Goal: Check status: Check status

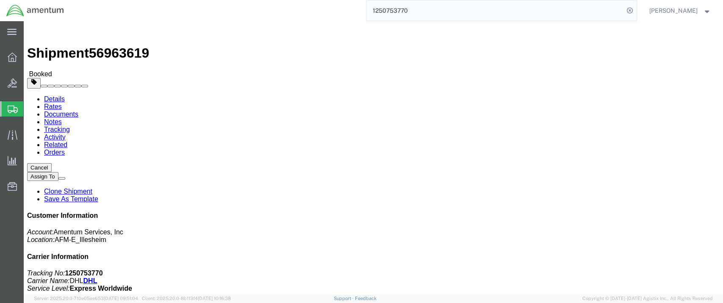
scroll to position [231, 0]
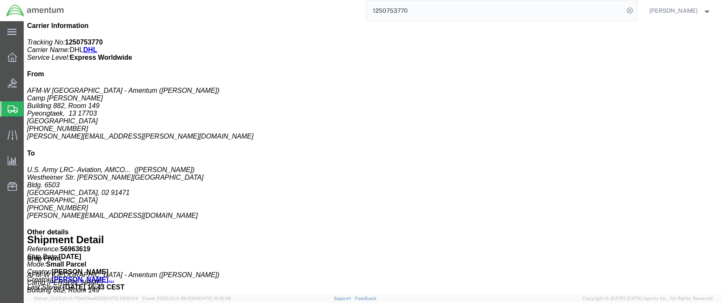
click at [0, 0] on span "Shipment Manager" at bounding box center [0, 0] width 0 height 0
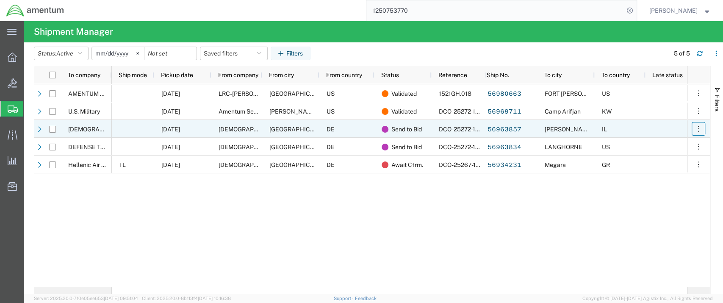
click at [699, 130] on icon "button" at bounding box center [699, 129] width 8 height 8
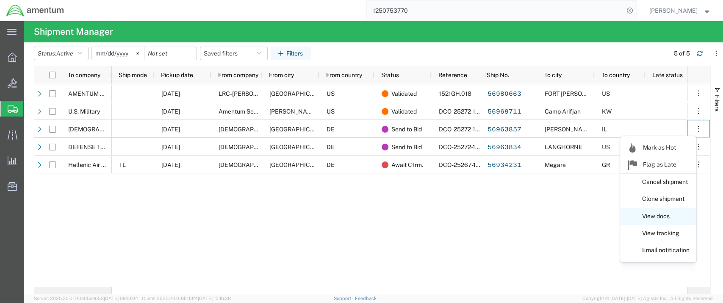
click at [664, 219] on link "View docs" at bounding box center [658, 216] width 75 height 15
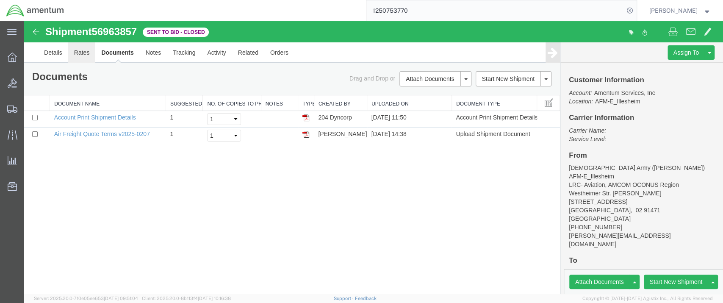
click at [78, 50] on link "Rates" at bounding box center [82, 52] width 28 height 20
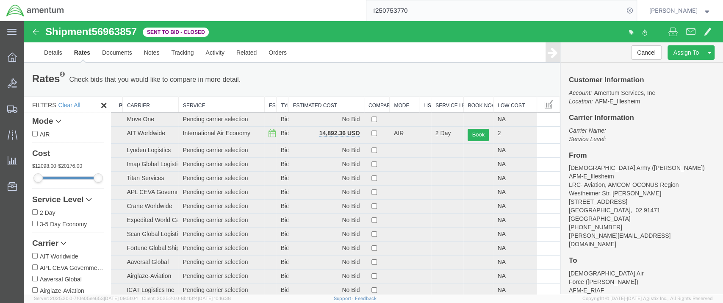
click at [320, 105] on th "Estimated Cost" at bounding box center [326, 105] width 75 height 16
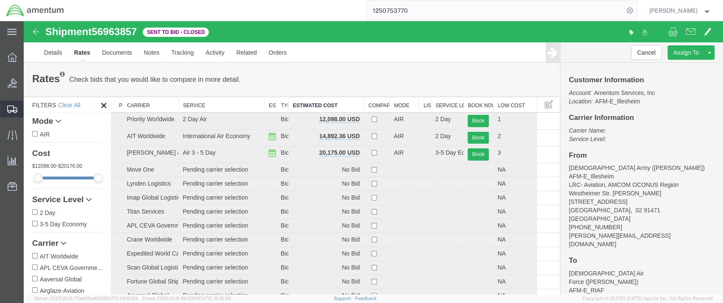
click at [0, 0] on span "Shipment Manager" at bounding box center [0, 0] width 0 height 0
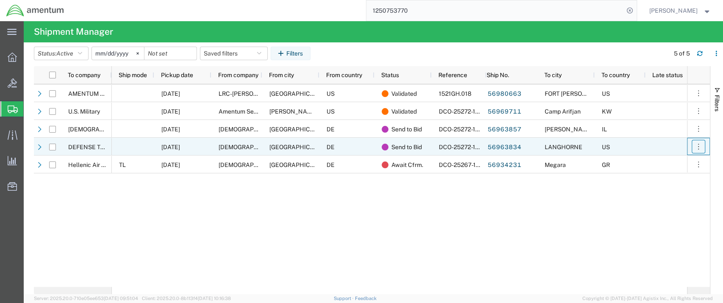
click at [696, 145] on icon "button" at bounding box center [699, 146] width 8 height 8
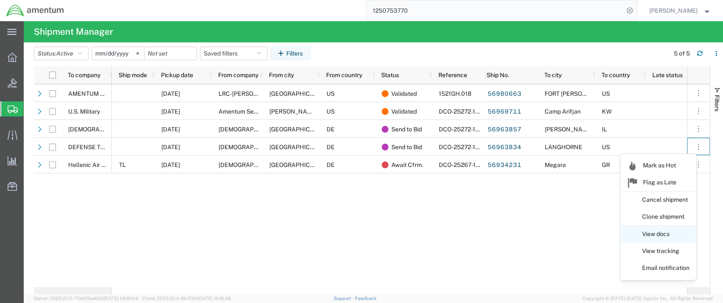
click at [658, 233] on link "View docs" at bounding box center [658, 234] width 75 height 15
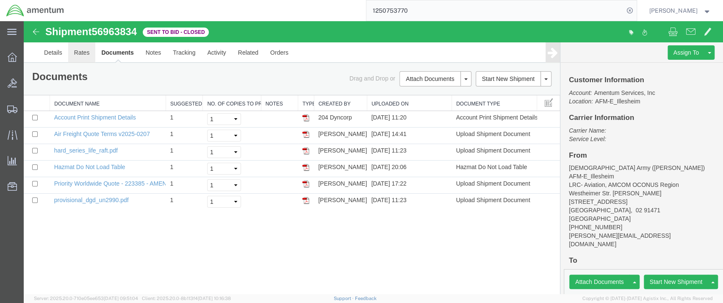
click at [85, 52] on link "Rates" at bounding box center [82, 52] width 28 height 20
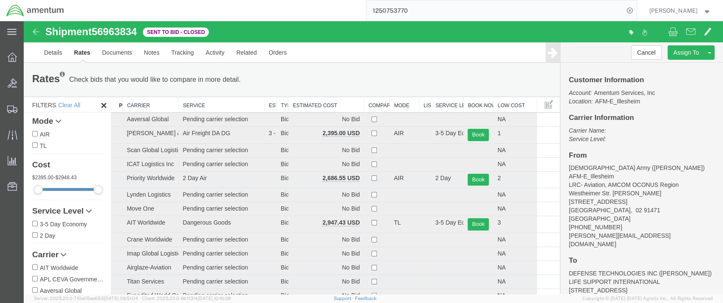
click at [317, 102] on th "Estimated Cost" at bounding box center [326, 105] width 75 height 16
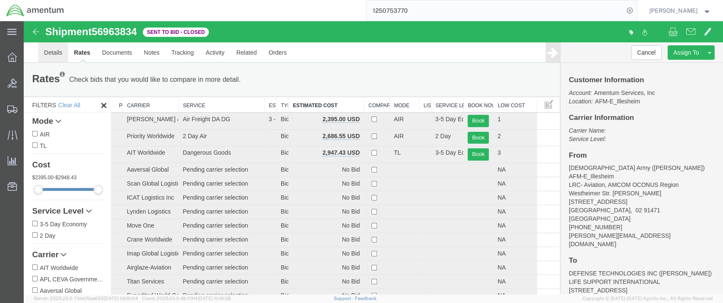
click at [55, 53] on link "Details" at bounding box center [53, 52] width 30 height 20
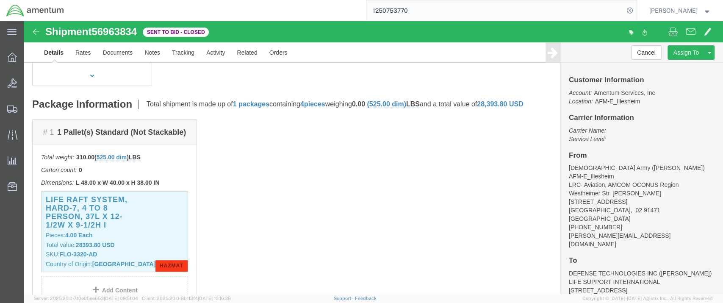
scroll to position [282, 0]
